Goal: Information Seeking & Learning: Learn about a topic

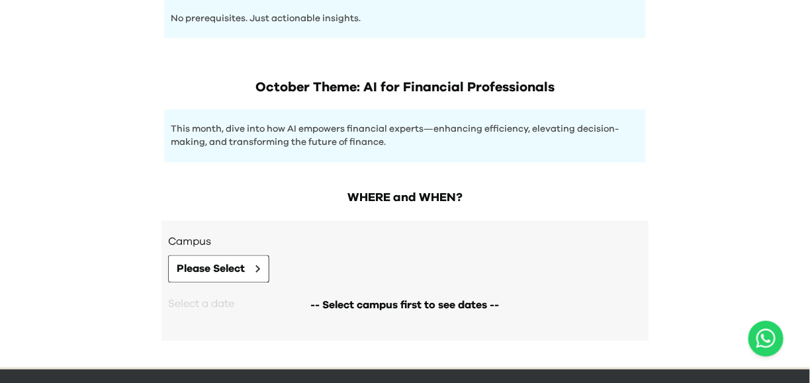
scroll to position [711, 0]
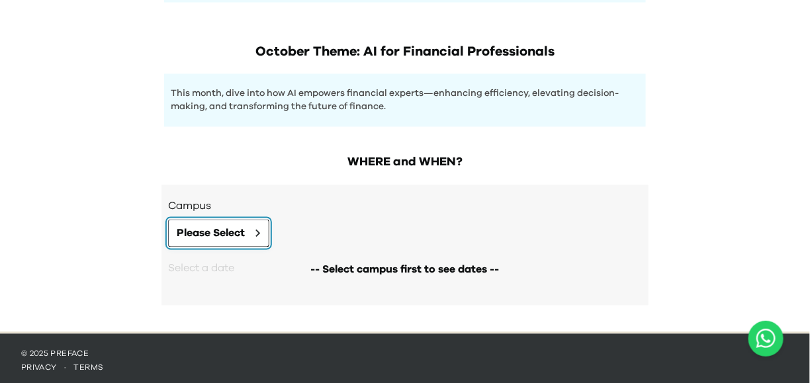
click at [252, 232] on button "Please Select" at bounding box center [218, 234] width 101 height 28
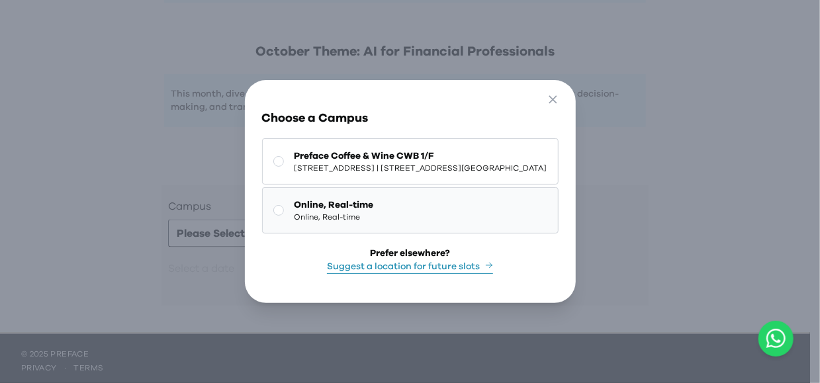
click at [346, 217] on span "Online, Real-time" at bounding box center [333, 217] width 79 height 11
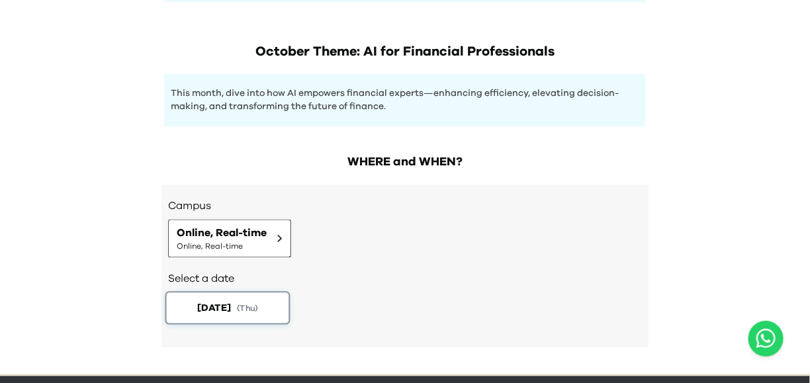
click at [271, 302] on button "[DATE] ( Thu )" at bounding box center [227, 308] width 125 height 33
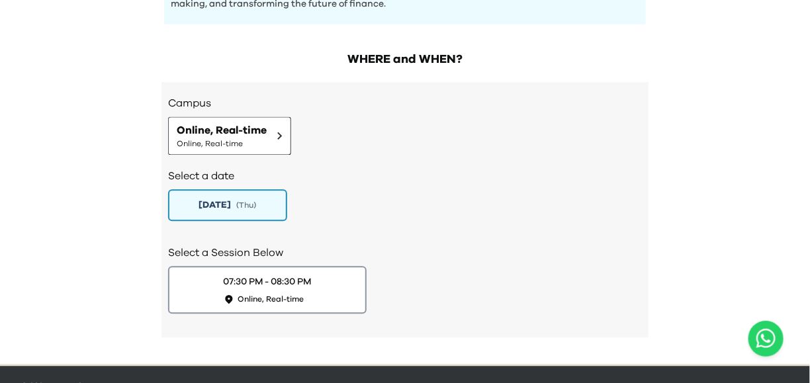
scroll to position [809, 0]
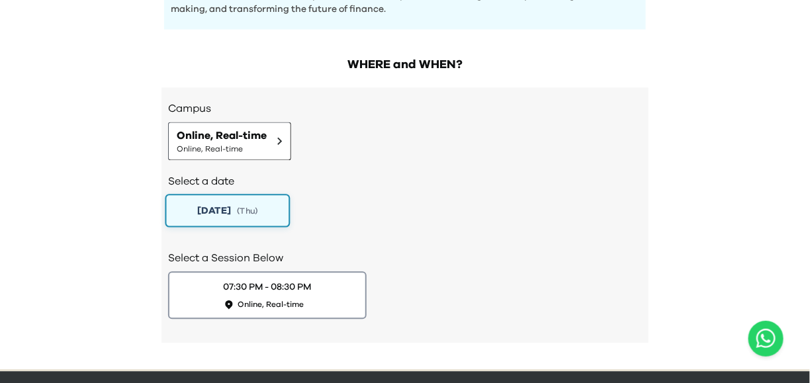
click at [253, 208] on span "( Thu )" at bounding box center [247, 209] width 21 height 11
click at [274, 262] on div "Select a Session Below 07:30 PM - 08:30 PM Online, Real-time" at bounding box center [405, 283] width 474 height 93
click at [273, 285] on div "07:30 PM - 08:30 PM" at bounding box center [267, 287] width 93 height 14
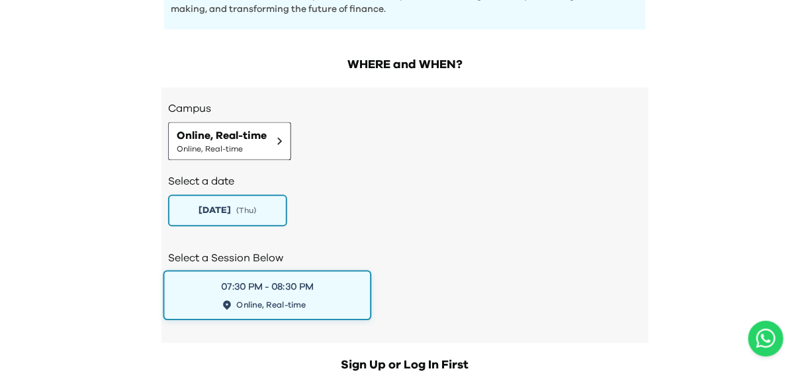
click at [327, 270] on button "07:30 PM - 08:30 PM Online, Real-time" at bounding box center [267, 295] width 208 height 50
drag, startPoint x: 244, startPoint y: 218, endPoint x: 241, endPoint y: 210, distance: 8.4
click at [241, 210] on button "[DATE] ( Thu )" at bounding box center [227, 210] width 125 height 33
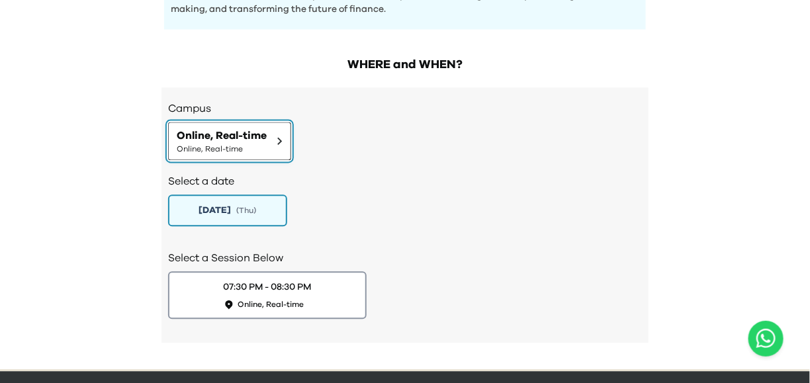
click at [265, 136] on span "Online, Real-time" at bounding box center [222, 136] width 90 height 16
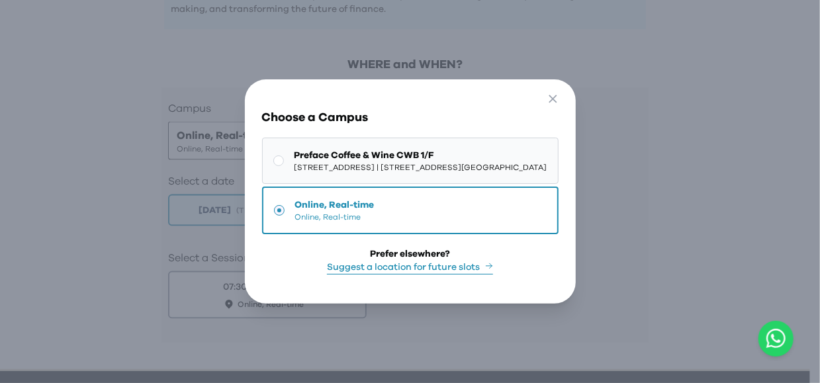
click at [304, 162] on span "[STREET_ADDRESS] | [STREET_ADDRESS][GEOGRAPHIC_DATA]" at bounding box center [420, 167] width 253 height 11
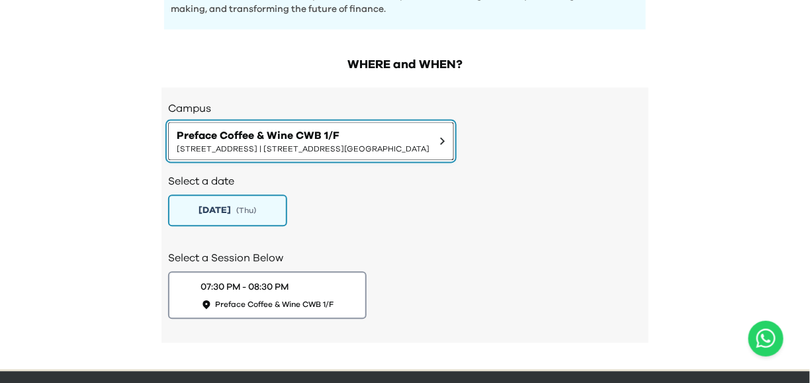
drag, startPoint x: 331, startPoint y: 133, endPoint x: 339, endPoint y: 126, distance: 9.8
click at [335, 129] on span "Preface Coffee & Wine CWB 1/F" at bounding box center [303, 136] width 253 height 16
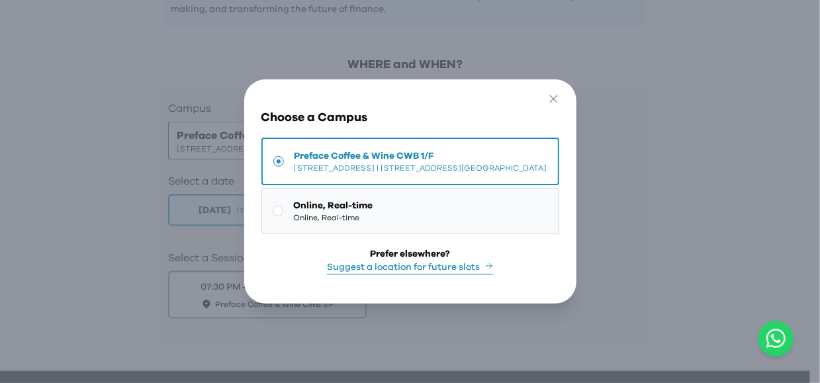
click at [454, 189] on button "Online, Real-time Online, Real-time" at bounding box center [410, 211] width 298 height 46
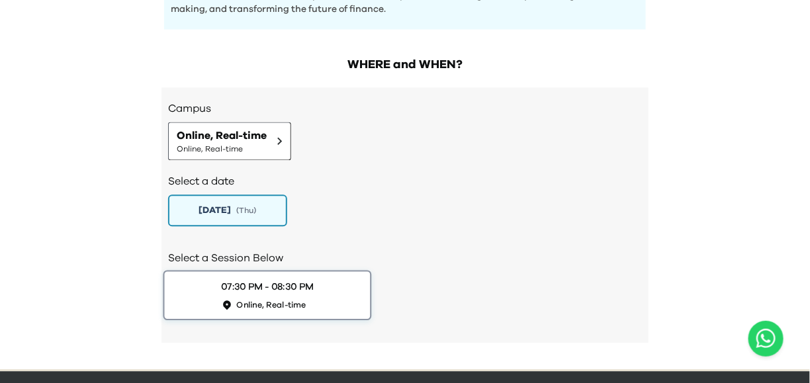
click at [257, 282] on div "07:30 PM - 08:30 PM" at bounding box center [267, 287] width 93 height 14
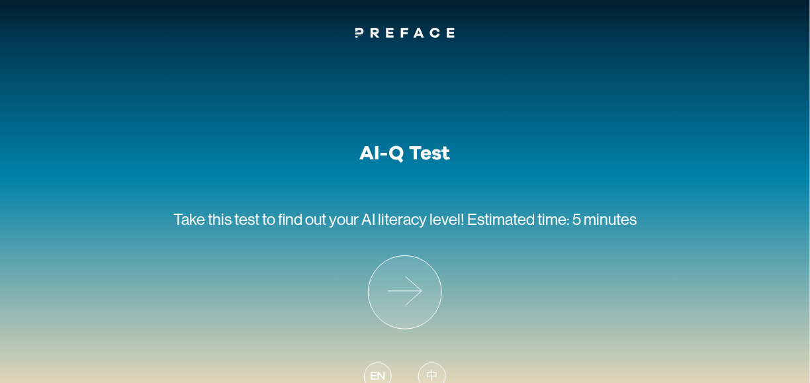
click at [366, 297] on div "AI-Q Test Take this test to find out your AI literacy level! Estimated time: 5 …" at bounding box center [404, 275] width 463 height 267
click at [437, 378] on span "中" at bounding box center [432, 377] width 12 height 18
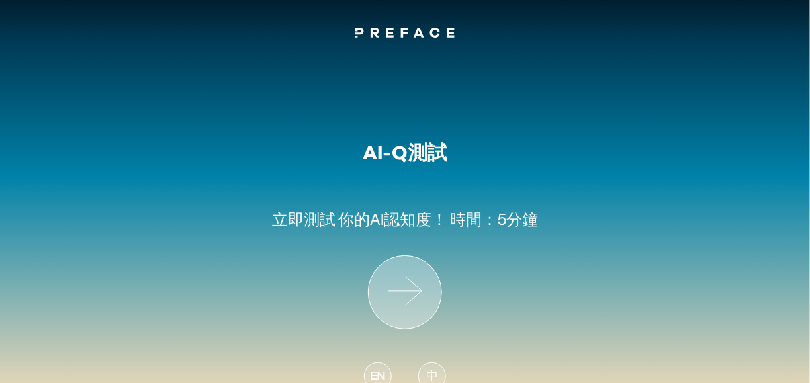
click at [404, 294] on icon at bounding box center [404, 292] width 73 height 73
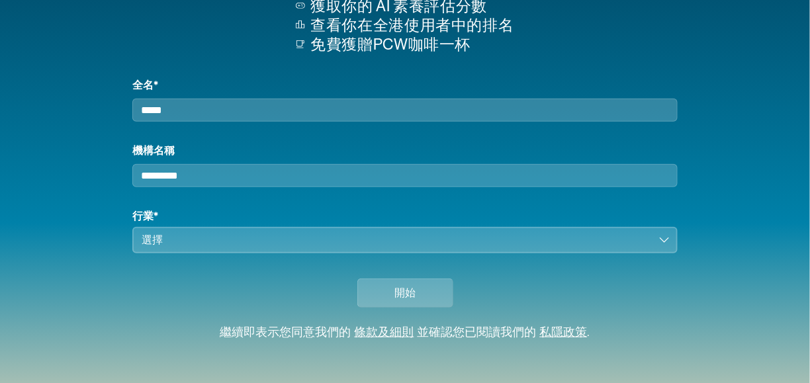
scroll to position [199, 0]
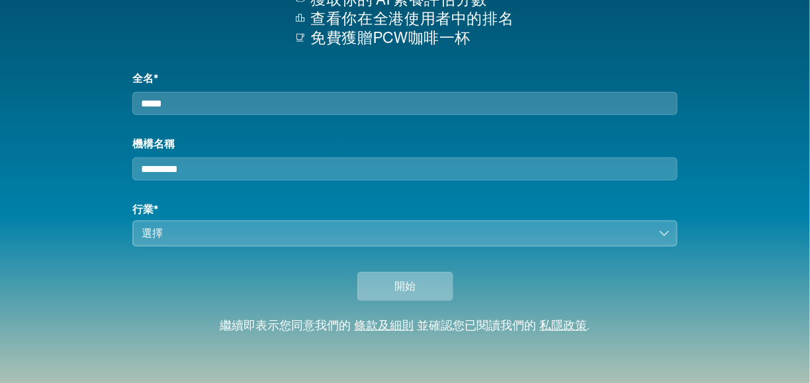
click at [382, 301] on button "開始" at bounding box center [405, 286] width 96 height 29
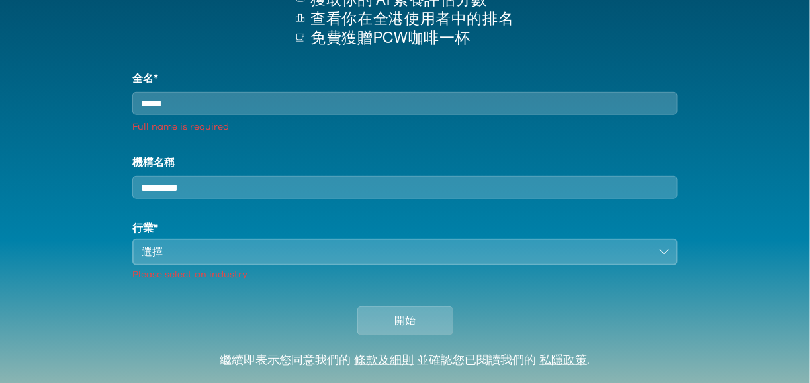
click at [480, 260] on div "選擇" at bounding box center [395, 252] width 507 height 16
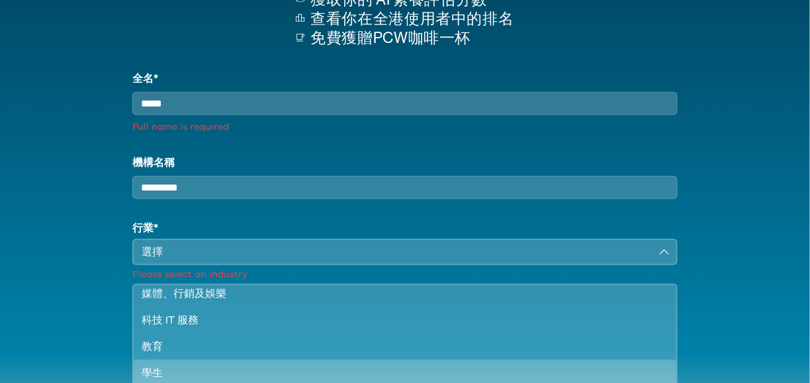
scroll to position [212, 0]
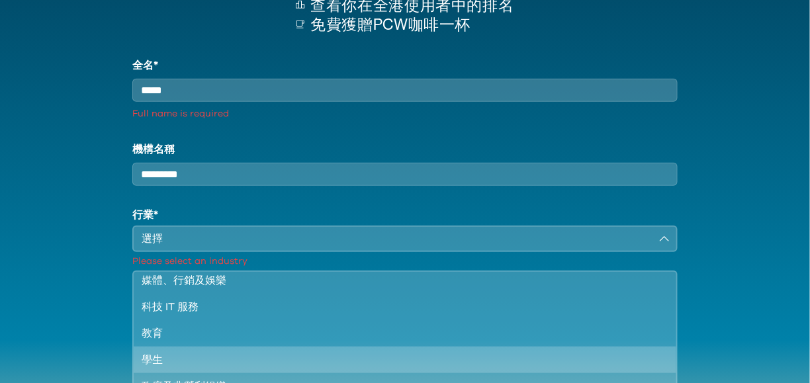
click at [502, 368] on div "學生" at bounding box center [397, 360] width 510 height 16
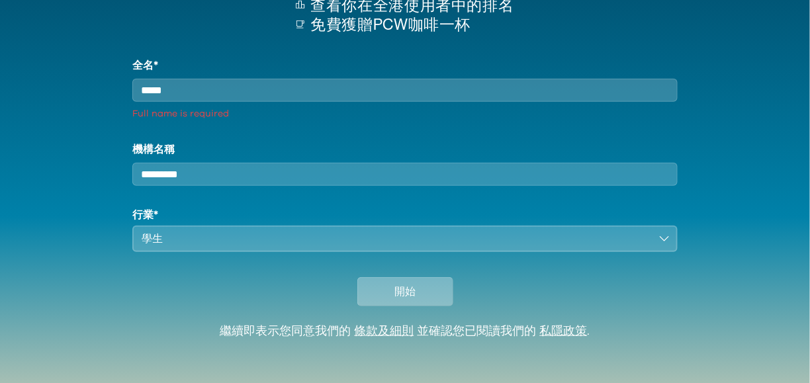
click at [417, 300] on button "開始" at bounding box center [405, 291] width 96 height 29
click at [437, 110] on div "全名* Full name is required" at bounding box center [404, 89] width 544 height 63
click at [434, 95] on input "全名*" at bounding box center [404, 90] width 544 height 23
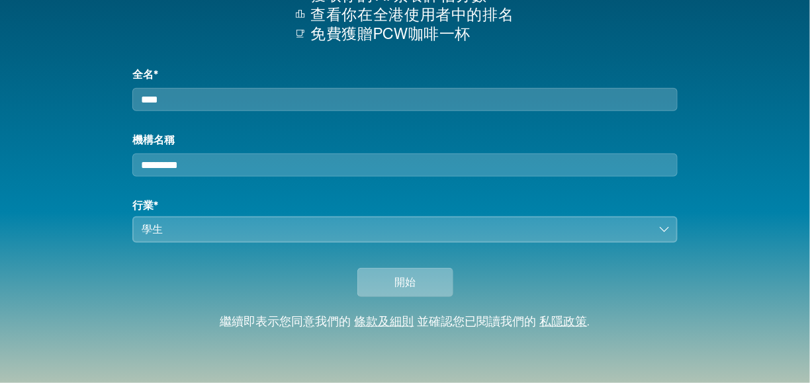
type input "****"
click at [443, 286] on button "開始" at bounding box center [405, 282] width 96 height 29
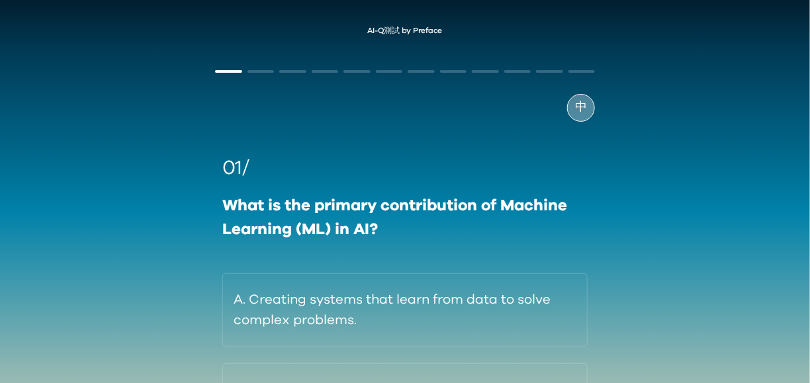
click at [581, 101] on span "中" at bounding box center [581, 108] width 12 height 18
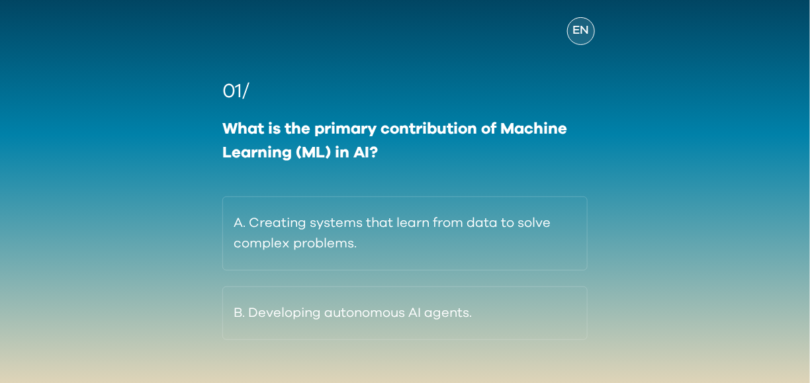
scroll to position [109, 0]
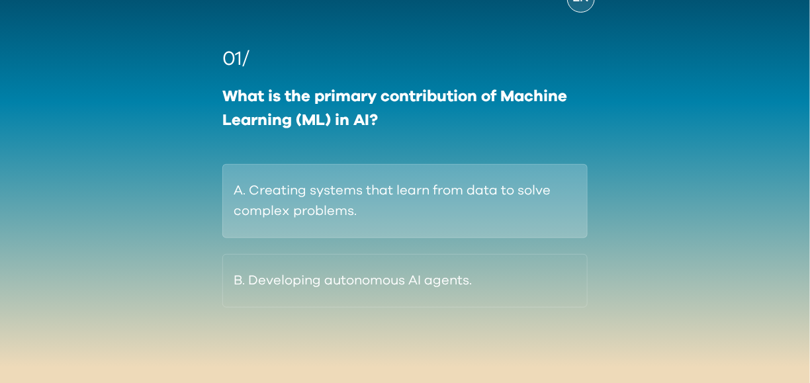
click at [518, 201] on button "A. Creating systems that learn from data to solve complex problems." at bounding box center [404, 201] width 365 height 74
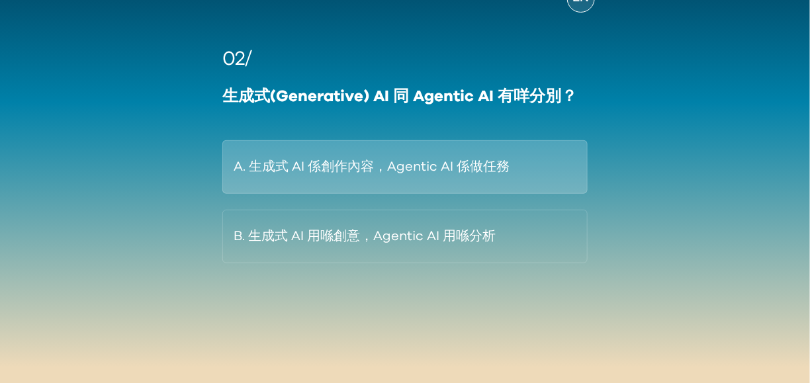
click at [447, 181] on button "A. 生成式 AI 係創作內容，Agentic AI 係做任務" at bounding box center [404, 167] width 365 height 54
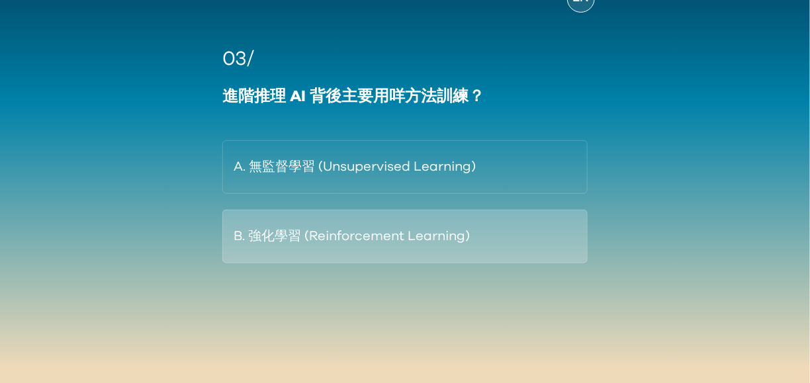
click at [410, 235] on button "B. 強化學習 (Reinforcement Learning)" at bounding box center [404, 237] width 365 height 54
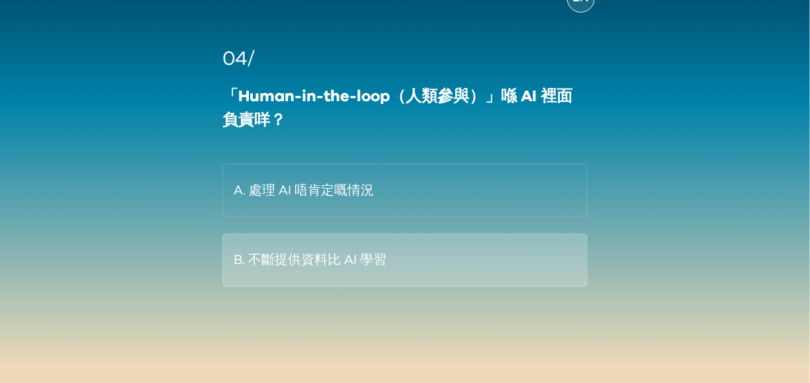
click at [377, 259] on button "B. 不斷提供資料比 AI 學習" at bounding box center [404, 261] width 365 height 54
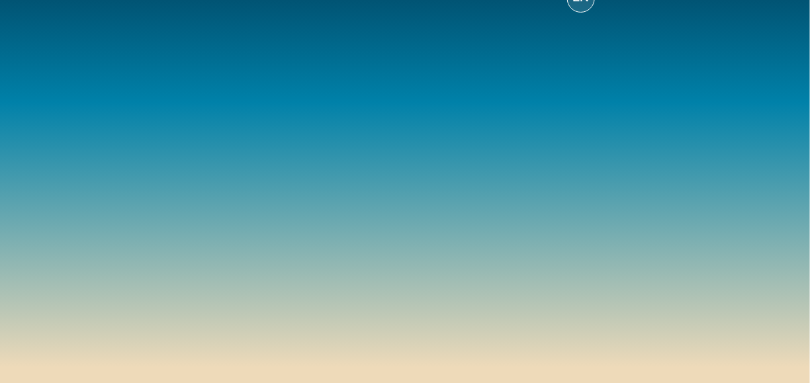
click at [383, 208] on div "04/ 「Human-in-the-loop（人類參與）」喺 AI 裡面負責咩？ A. 處理 AI 唔肯定嘅情況 B. 不斷提供資料比 AI 學習" at bounding box center [405, 165] width 380 height 243
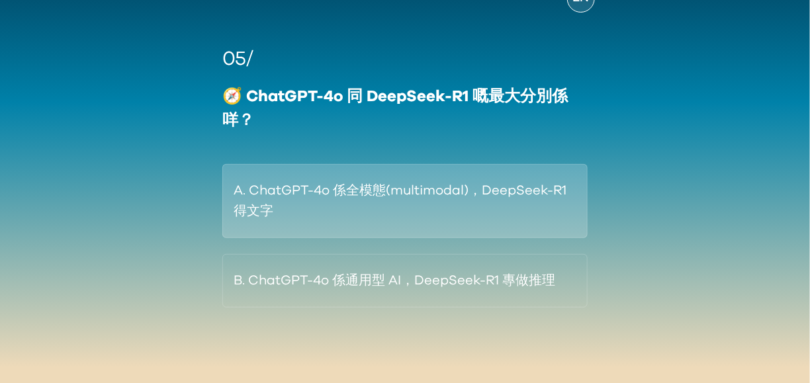
click at [452, 221] on button "A. ChatGPT-4o 係全模態(multimodal)，DeepSeek-R1 得文字" at bounding box center [404, 201] width 365 height 74
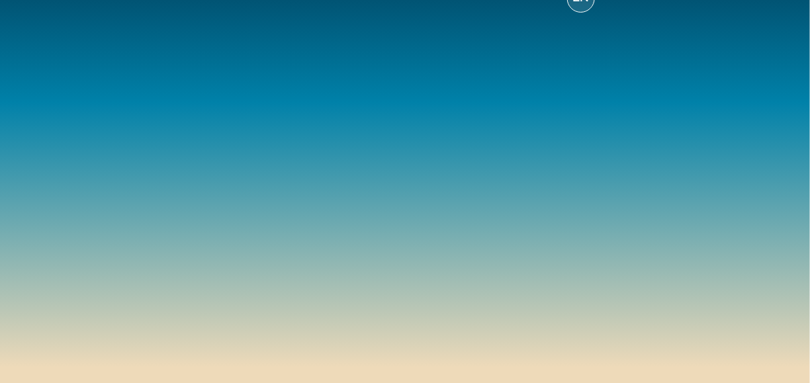
click at [443, 306] on div "05/ 🧭 ChatGPT-4o 同 DeepSeek-R1 嘅最大分別係咩？ A. ChatGPT-4o 係全模態(multimodal)，DeepSeek…" at bounding box center [405, 175] width 380 height 263
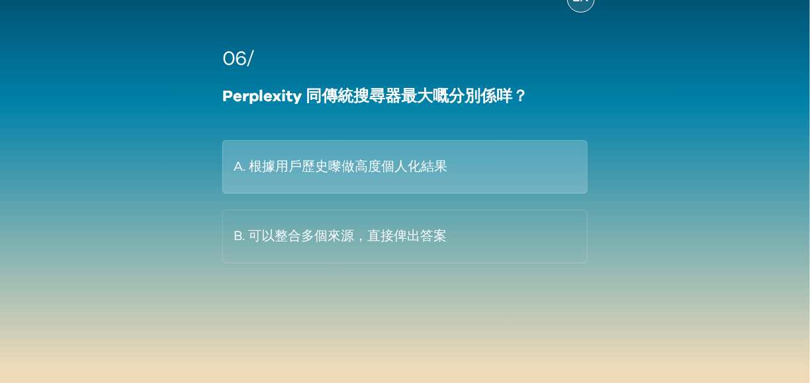
click at [379, 177] on button "A. 根據用戶歷史嚟做高度個人化結果" at bounding box center [404, 167] width 365 height 54
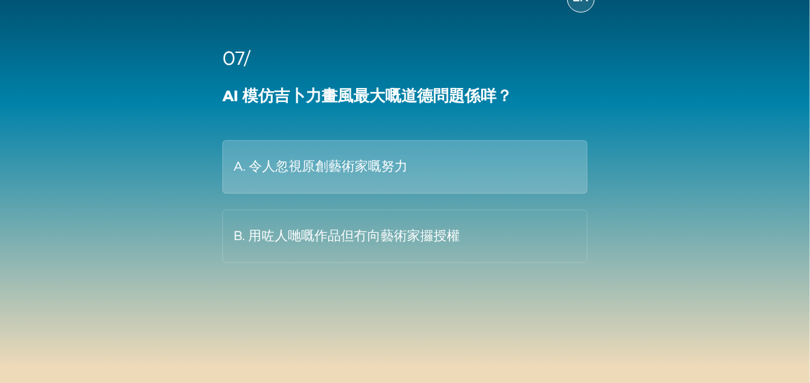
click at [351, 177] on button "A. 令人忽視原創藝術家嘅努力" at bounding box center [404, 167] width 365 height 54
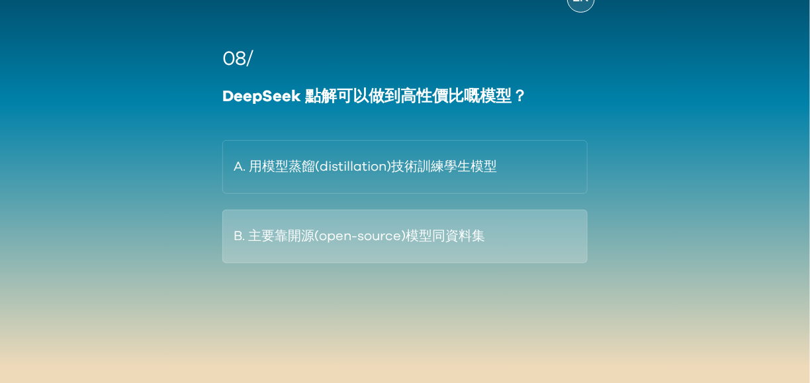
click at [361, 237] on button "B. 主要靠開源(open-source)模型同資料集" at bounding box center [404, 237] width 365 height 54
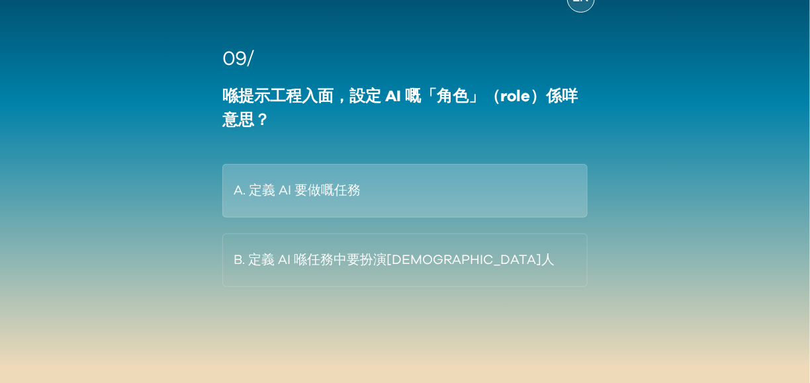
click at [408, 202] on button "A. 定義 AI 要做嘅任務" at bounding box center [404, 191] width 365 height 54
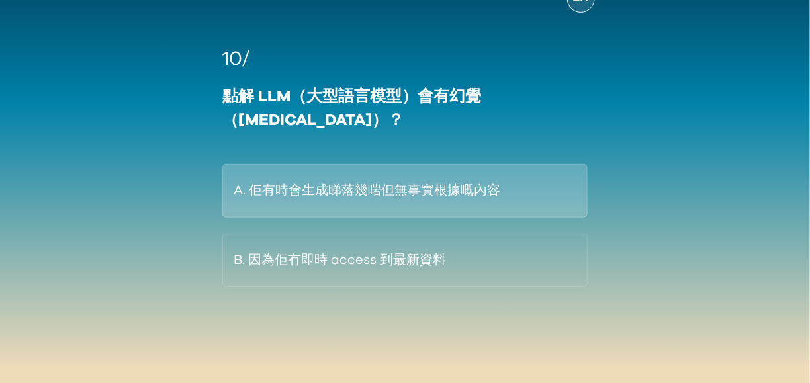
drag, startPoint x: 370, startPoint y: 203, endPoint x: 311, endPoint y: 204, distance: 59.5
click at [311, 204] on button "A. 佢有時會生成睇落幾啱但無事實根據嘅內容" at bounding box center [404, 191] width 365 height 54
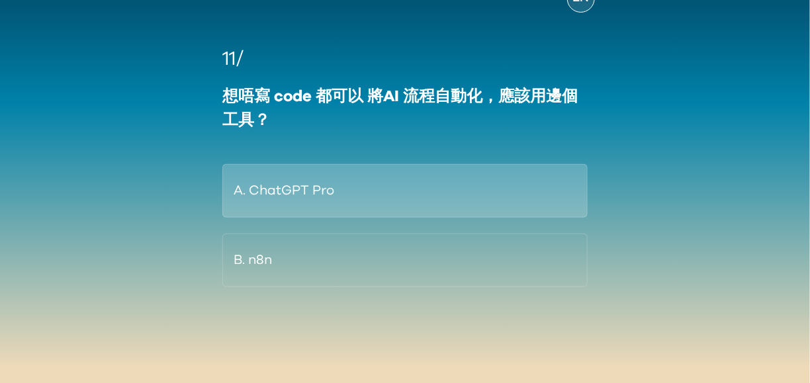
click at [380, 185] on button "A. ChatGPT Pro" at bounding box center [404, 191] width 365 height 54
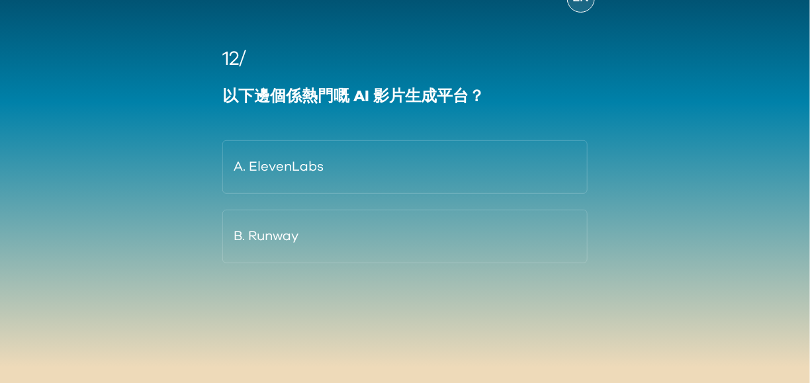
click at [507, 200] on div "A. ElevenLabs B. Runway" at bounding box center [404, 201] width 365 height 123
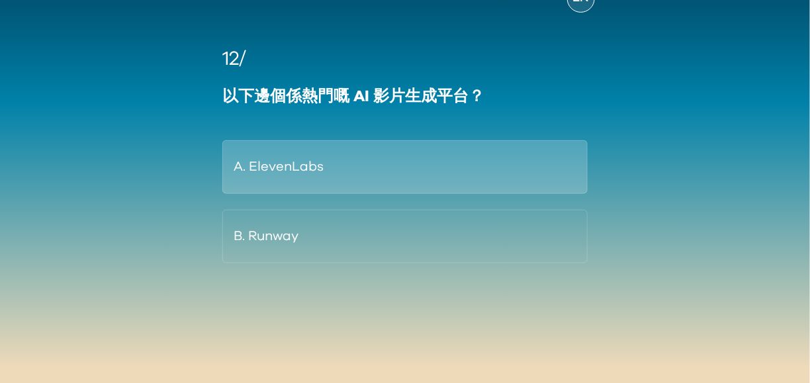
click at [505, 156] on button "A. ElevenLabs" at bounding box center [404, 167] width 365 height 54
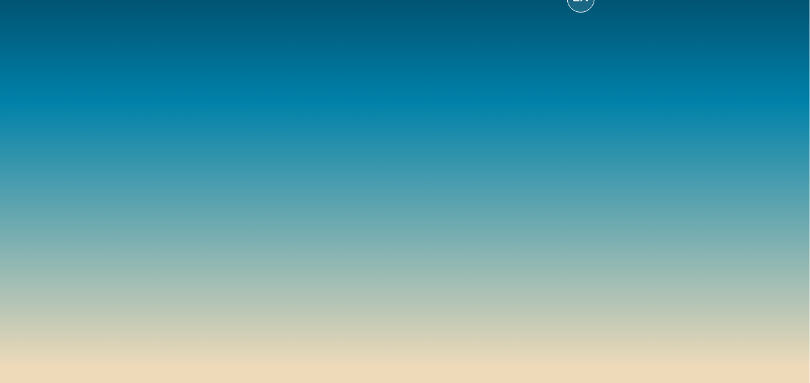
scroll to position [49, 0]
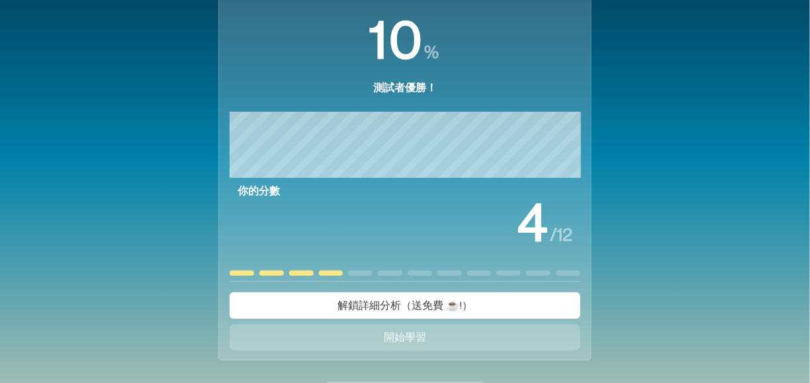
scroll to position [109, 0]
click at [533, 308] on button "解鎖詳細分析（送免費 ☕️!）" at bounding box center [405, 305] width 351 height 26
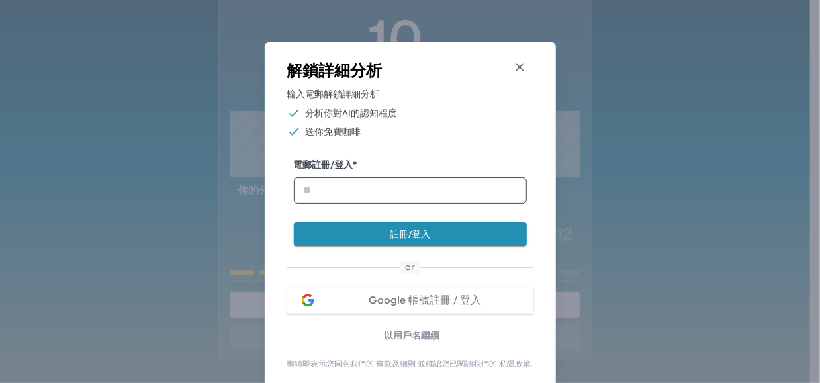
click at [523, 65] on icon "button" at bounding box center [520, 67] width 14 height 14
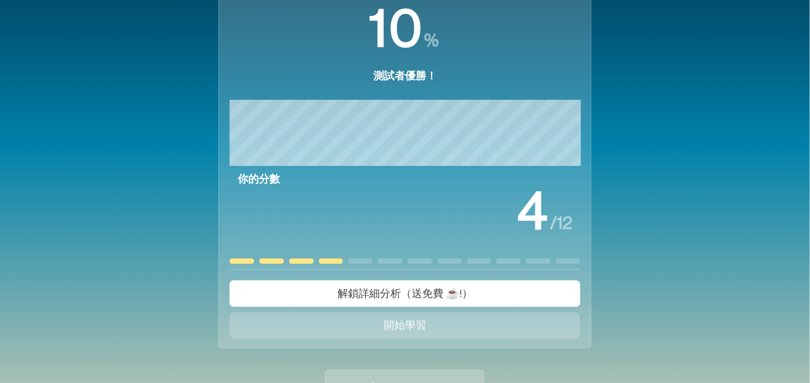
scroll to position [121, 0]
